Goal: Find specific page/section: Find specific page/section

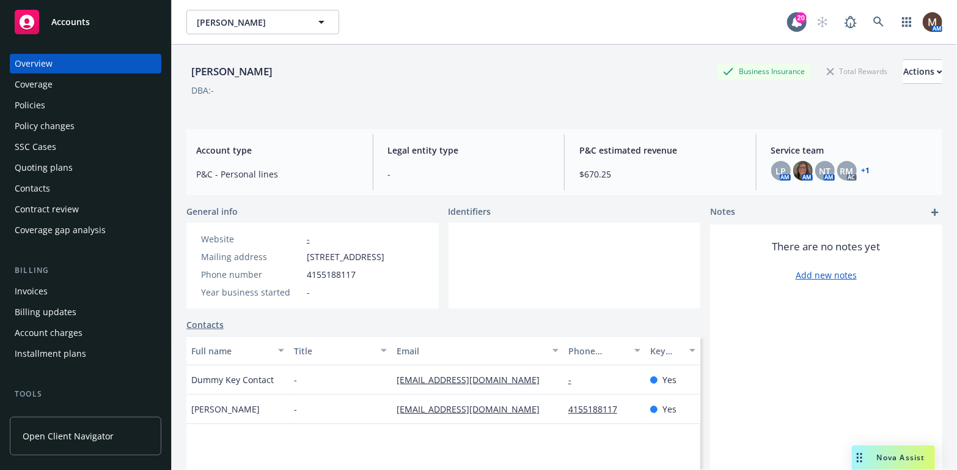
click at [37, 106] on div "Policies" at bounding box center [30, 105] width 31 height 20
